Goal: Information Seeking & Learning: Learn about a topic

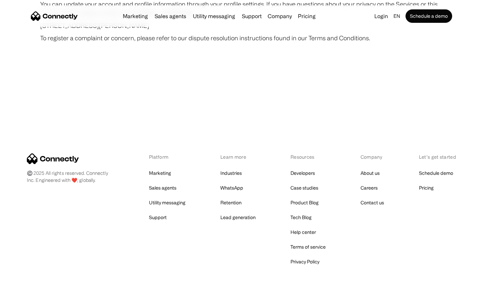
scroll to position [3905, 0]
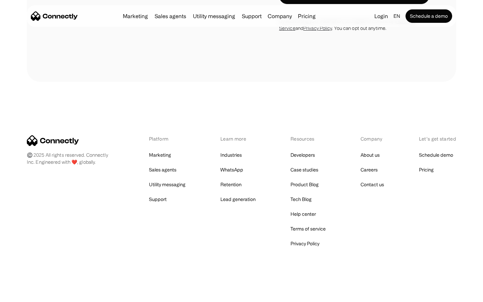
scroll to position [1901, 0]
